Goal: Communication & Community: Answer question/provide support

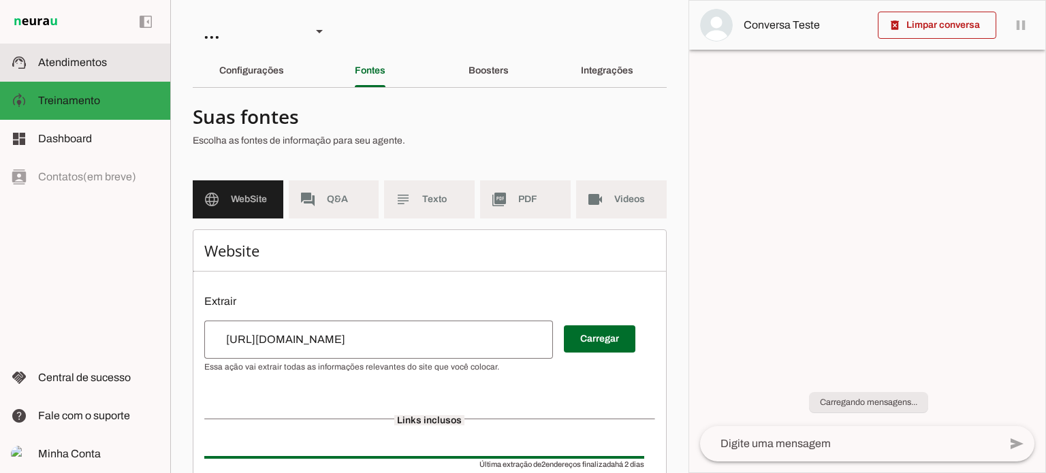
click at [110, 67] on slot at bounding box center [98, 62] width 121 height 16
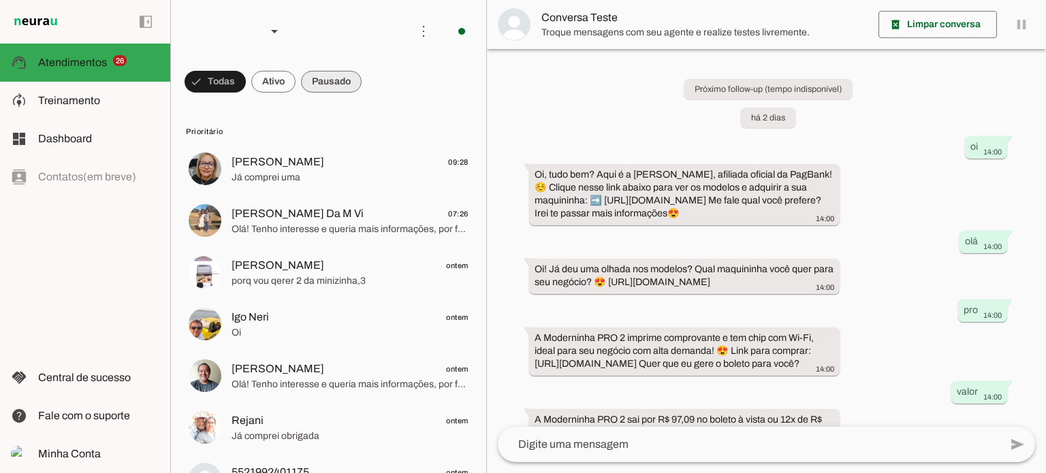
click at [246, 80] on span at bounding box center [215, 81] width 61 height 33
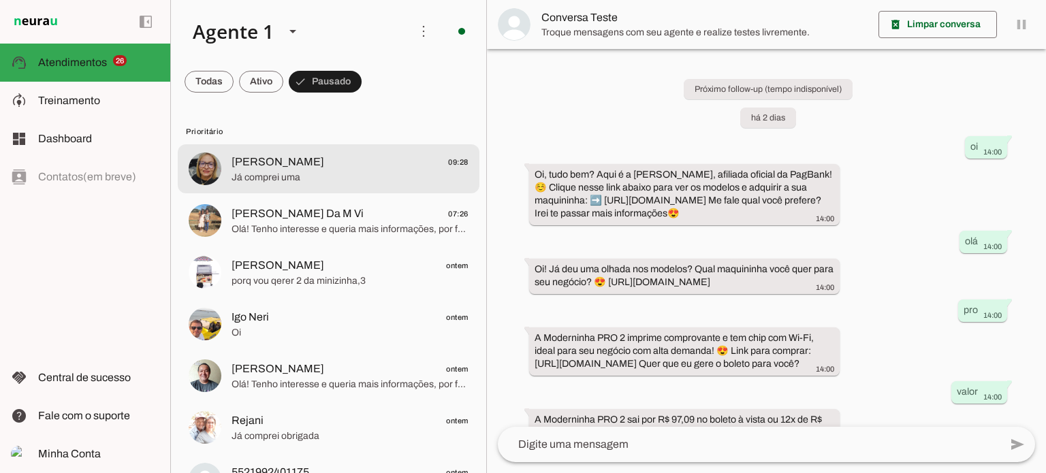
click at [354, 155] on span "[PERSON_NAME] 09:28" at bounding box center [350, 162] width 237 height 17
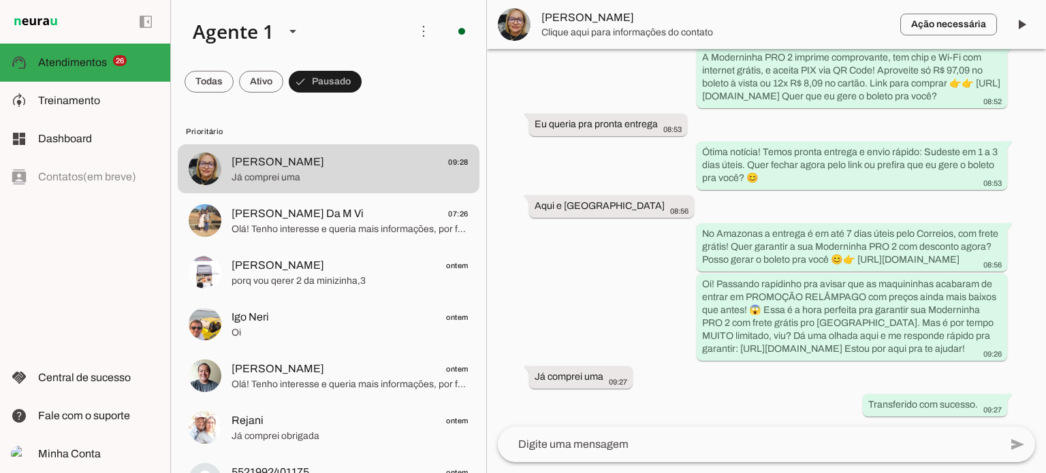
scroll to position [362, 0]
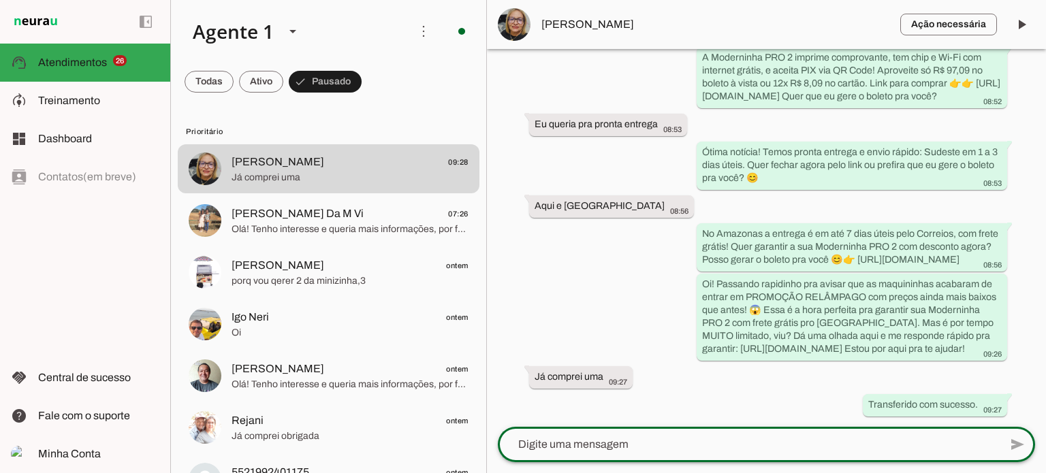
click at [773, 445] on textarea at bounding box center [749, 444] width 502 height 16
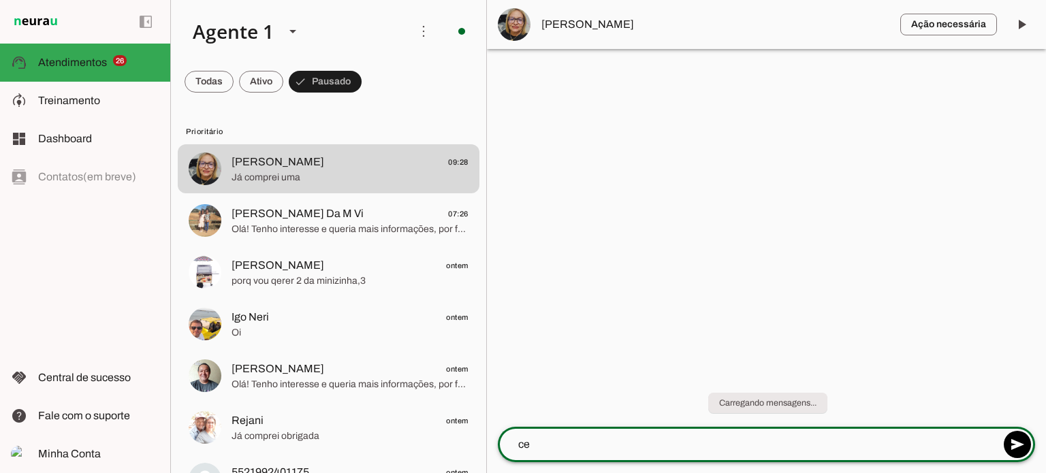
type textarea "c"
type textarea "ótimo, você comprou pelo link que te enviei?"
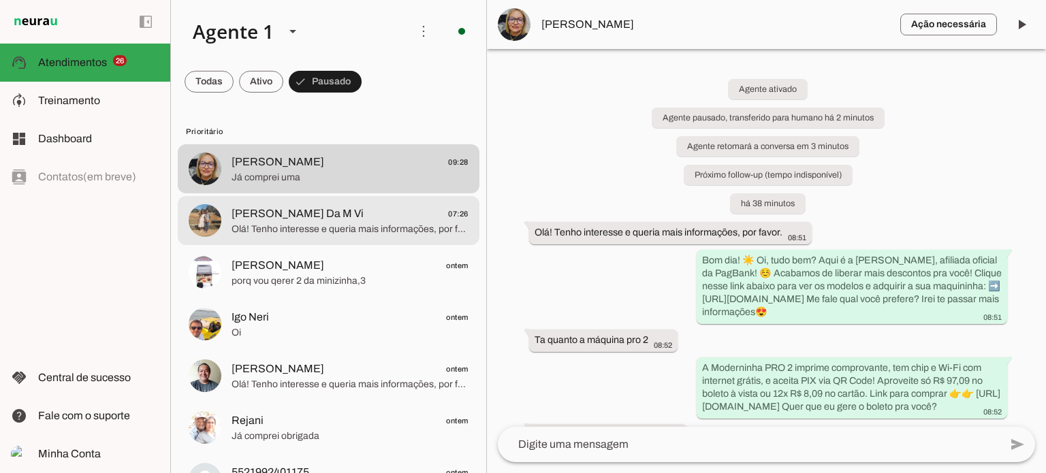
click at [371, 230] on span "Olá! Tenho interesse e queria mais informações, por favor." at bounding box center [350, 230] width 237 height 14
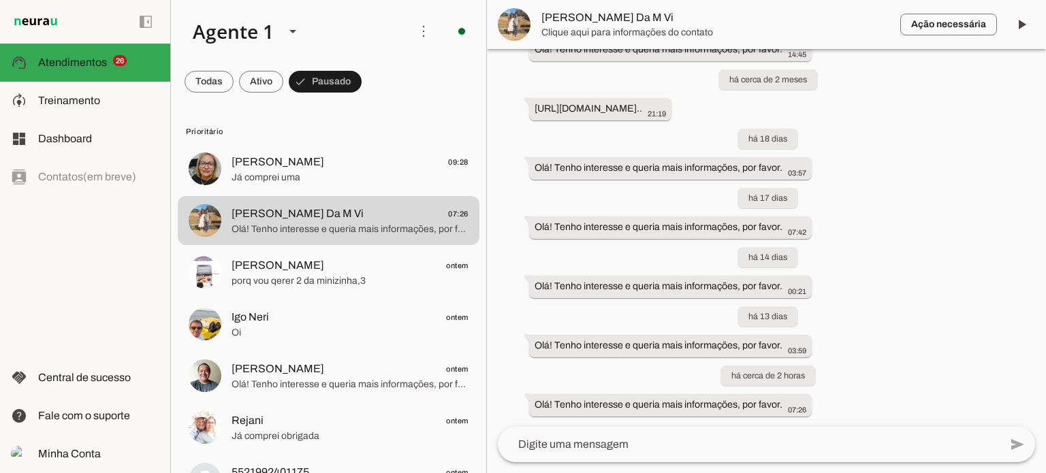
scroll to position [2754, 0]
click at [661, 449] on textarea at bounding box center [749, 444] width 502 height 16
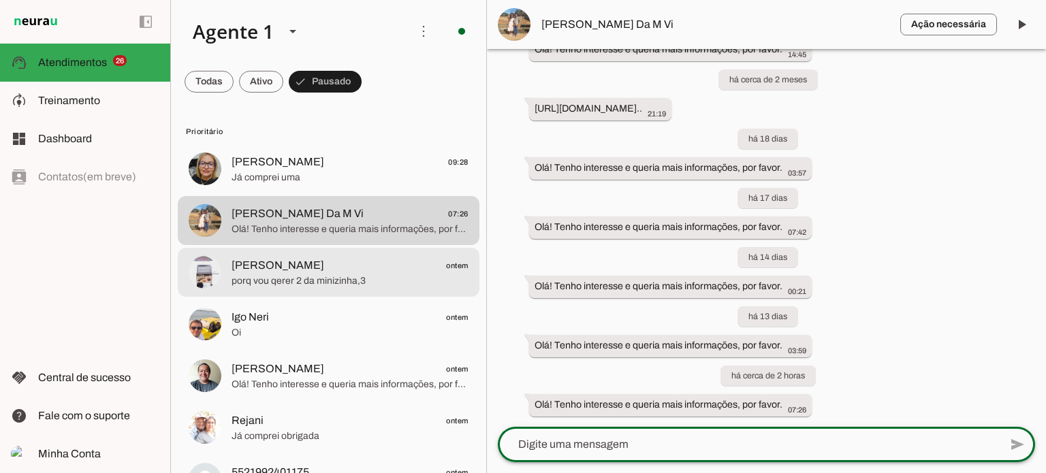
click at [306, 274] on span "porq vou qerer 2 da minizinha,3" at bounding box center [350, 281] width 237 height 14
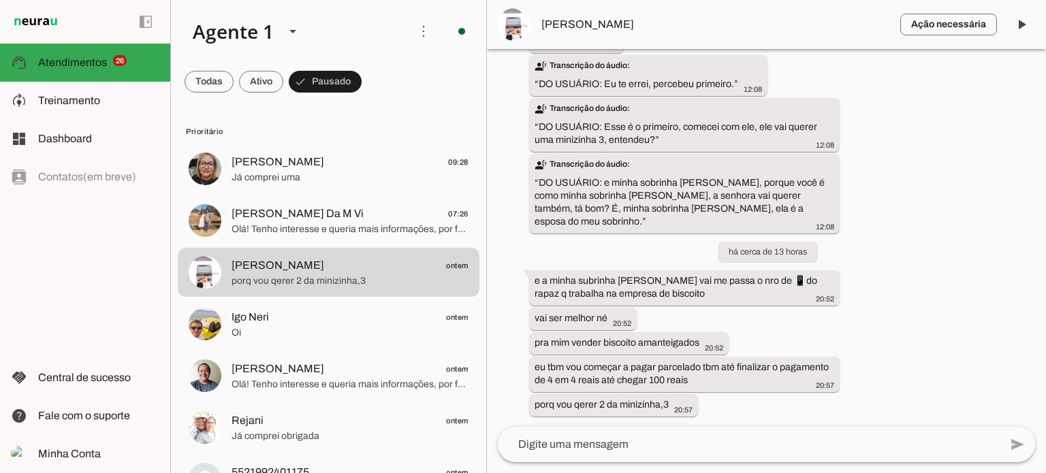
scroll to position [6777, 0]
click at [234, 72] on span at bounding box center [209, 81] width 49 height 33
